Goal: Find specific page/section: Find specific page/section

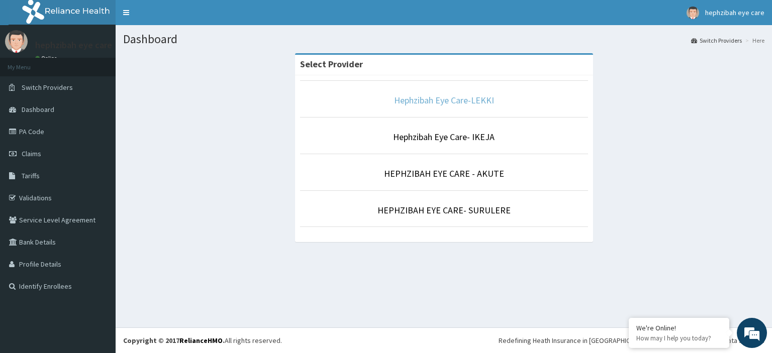
click at [469, 97] on link "Hephzibah Eye Care-LEKKI" at bounding box center [444, 101] width 100 height 12
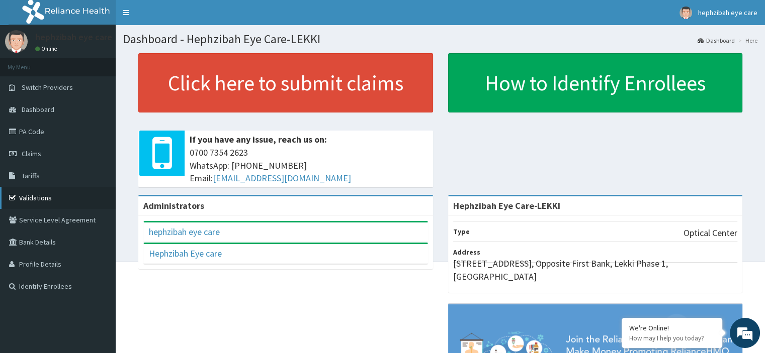
click at [58, 193] on link "Validations" at bounding box center [58, 198] width 116 height 22
